Goal: Task Accomplishment & Management: Manage account settings

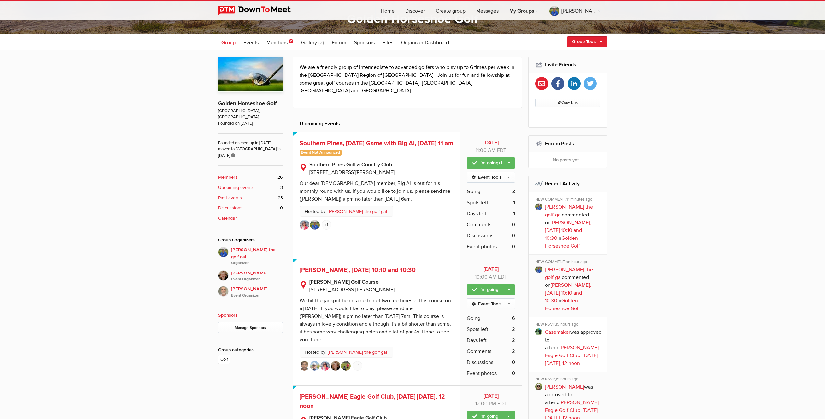
scroll to position [194, 0]
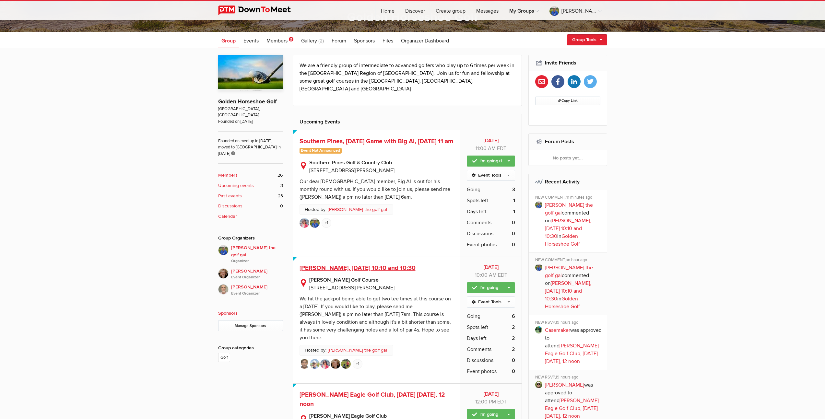
click at [367, 264] on span "[PERSON_NAME], [DATE] 10:10 and 10:30" at bounding box center [358, 268] width 116 height 8
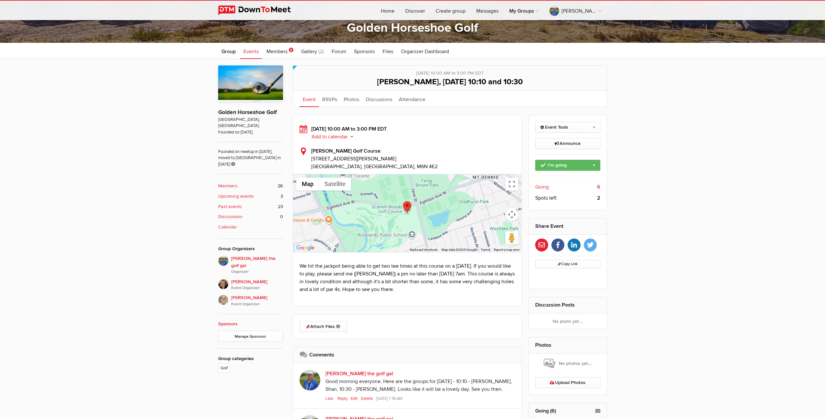
scroll to position [182, 0]
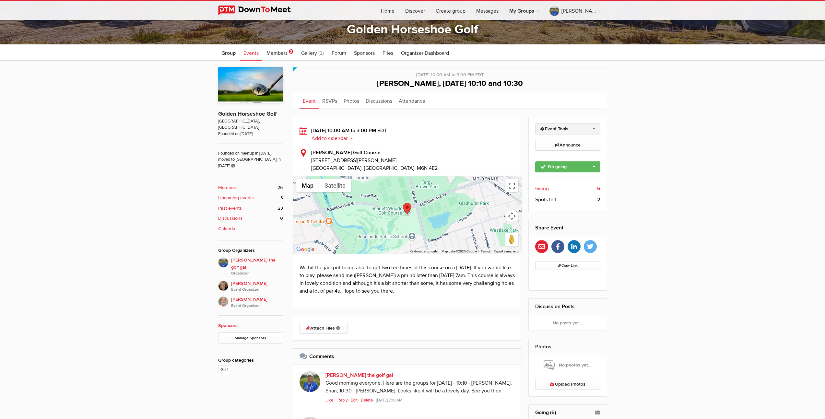
click at [593, 128] on link "Event Tools" at bounding box center [567, 128] width 65 height 11
click at [556, 144] on link "Edit Event" at bounding box center [567, 143] width 65 height 10
select select "10:00:00"
select select "3:00:00"
select select "PM"
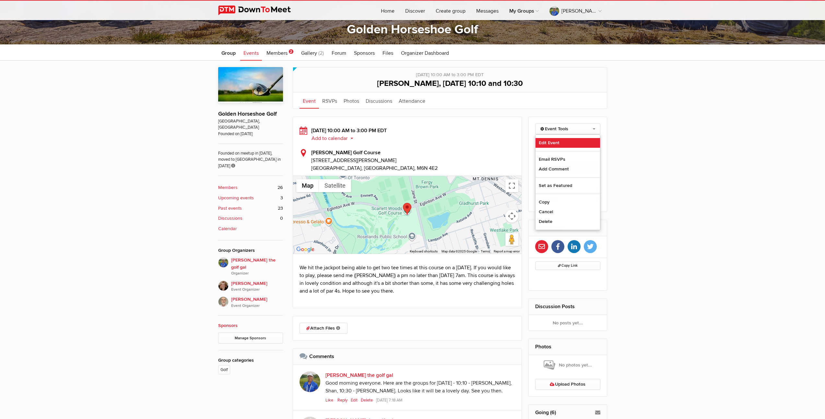
select select "[GEOGRAPHIC_DATA]"
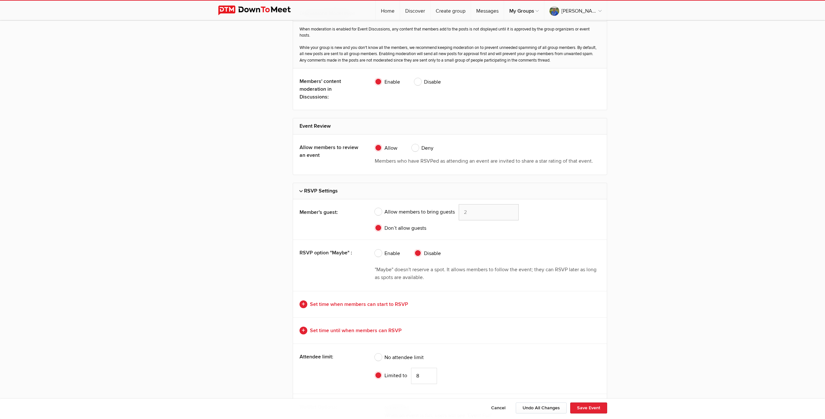
scroll to position [1350, 0]
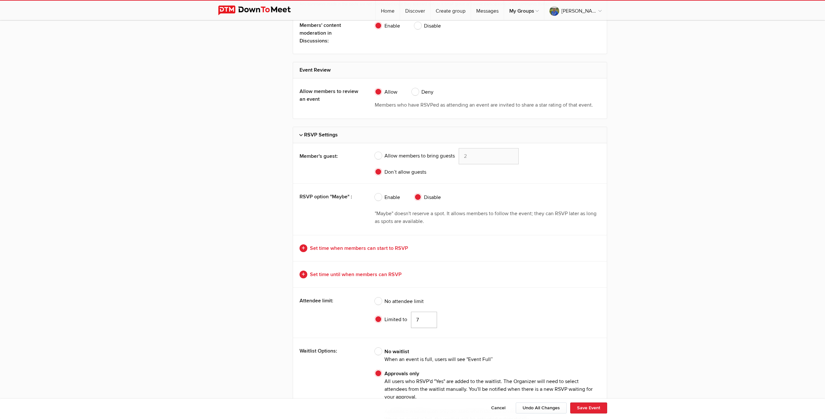
click at [429, 320] on input "7" at bounding box center [424, 320] width 26 height 16
click at [429, 320] on input "6" at bounding box center [424, 320] width 26 height 16
type input "5"
click at [429, 320] on input "5" at bounding box center [424, 320] width 26 height 16
click at [588, 409] on button "Save Event" at bounding box center [588, 408] width 37 height 11
